Goal: Task Accomplishment & Management: Use online tool/utility

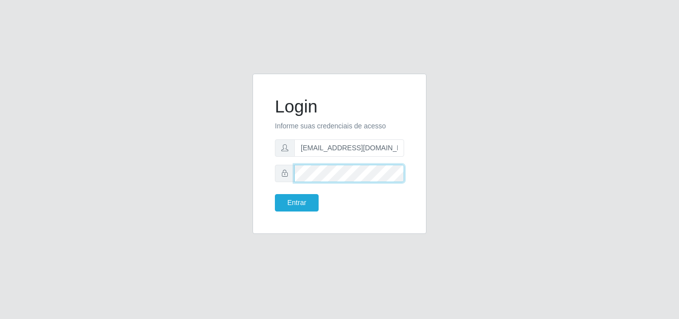
click at [275, 194] on button "Entrar" at bounding box center [297, 202] width 44 height 17
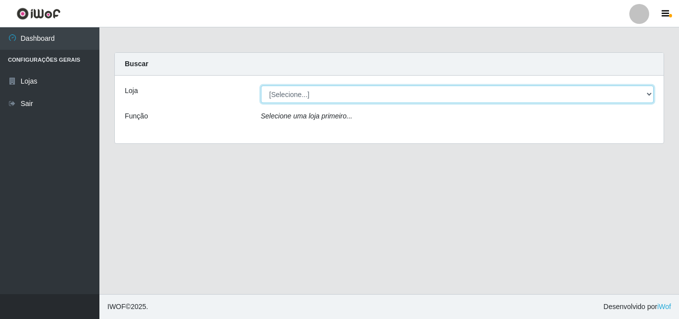
click at [650, 89] on select "[Selecione...] Corte Fácil - Unidade Emaús" at bounding box center [457, 94] width 393 height 17
select select "201"
click at [261, 86] on select "[Selecione...] Corte Fácil - Unidade Emaús" at bounding box center [457, 94] width 393 height 17
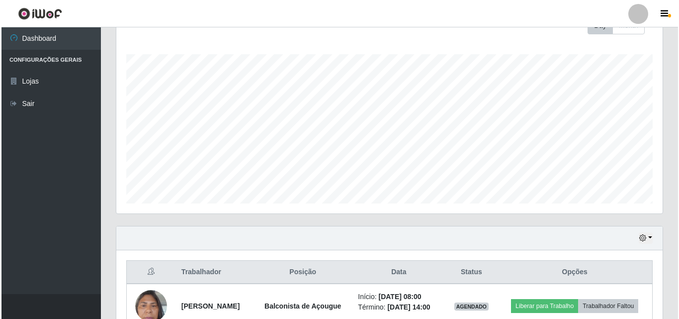
scroll to position [249, 0]
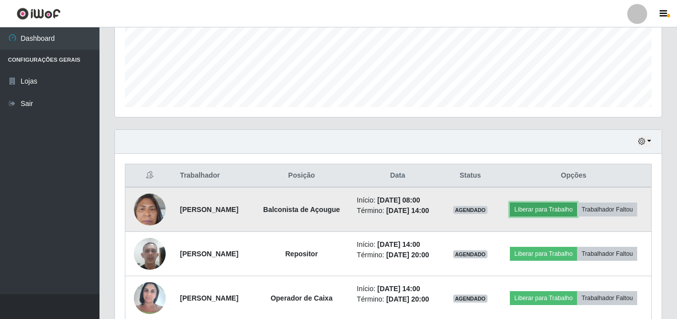
click at [566, 203] on button "Liberar para Trabalho" at bounding box center [543, 209] width 67 height 14
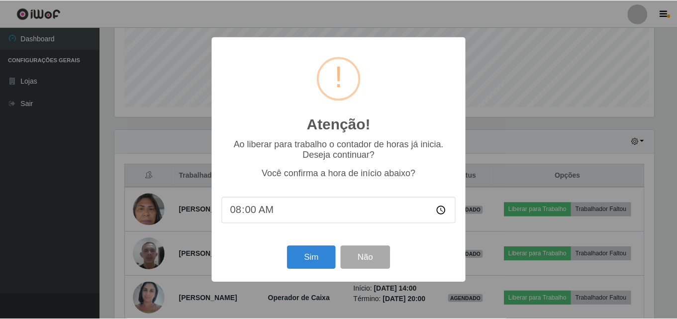
scroll to position [206, 541]
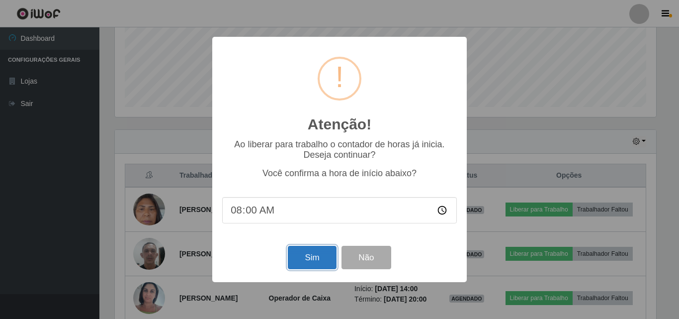
click at [322, 256] on button "Sim" at bounding box center [312, 257] width 48 height 23
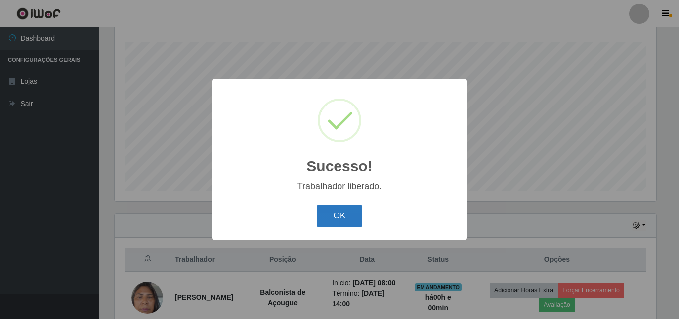
click at [352, 218] on button "OK" at bounding box center [340, 215] width 46 height 23
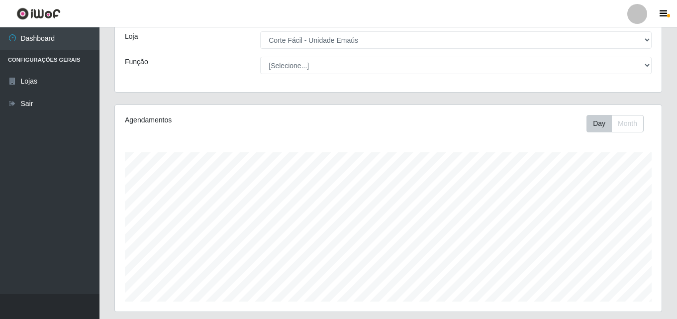
scroll to position [15, 0]
